Goal: Task Accomplishment & Management: Use online tool/utility

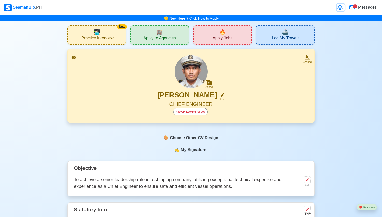
click at [342, 8] on icon at bounding box center [340, 8] width 6 height 6
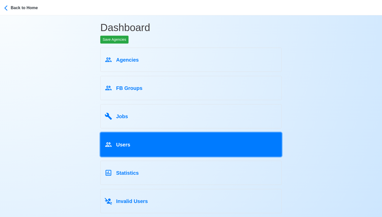
click at [159, 151] on link "Users" at bounding box center [191, 144] width 182 height 24
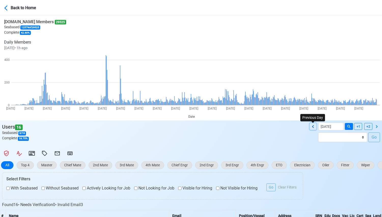
click at [312, 126] on icon at bounding box center [313, 127] width 6 height 6
type input "[DATE]"
click at [8, 7] on icon at bounding box center [7, 8] width 6 height 6
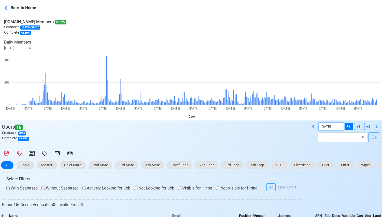
select select "****"
select select "******"
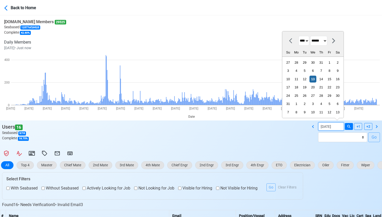
click at [326, 127] on input "[DATE]" at bounding box center [331, 127] width 25 height 8
click at [326, 63] on div "1" at bounding box center [329, 62] width 7 height 7
type input "[DATE]"
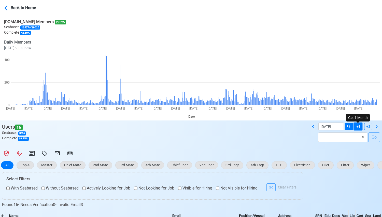
click at [360, 127] on icon at bounding box center [358, 126] width 5 height 5
